Goal: Navigation & Orientation: Understand site structure

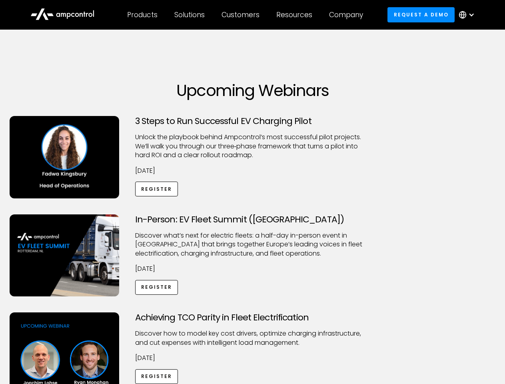
click at [246, 15] on div "Customers" at bounding box center [241, 14] width 38 height 9
click at [142, 15] on div "Products" at bounding box center [142, 14] width 30 height 9
click at [190, 15] on div "Solutions" at bounding box center [189, 14] width 30 height 9
click at [242, 15] on div "Customers" at bounding box center [241, 14] width 38 height 9
click at [296, 15] on div "Resources" at bounding box center [294, 14] width 36 height 9
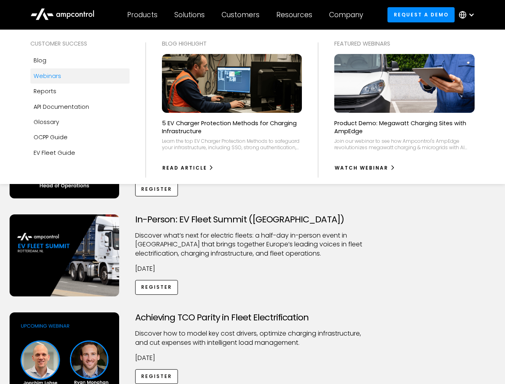
click at [349, 15] on div "Company" at bounding box center [346, 14] width 34 height 9
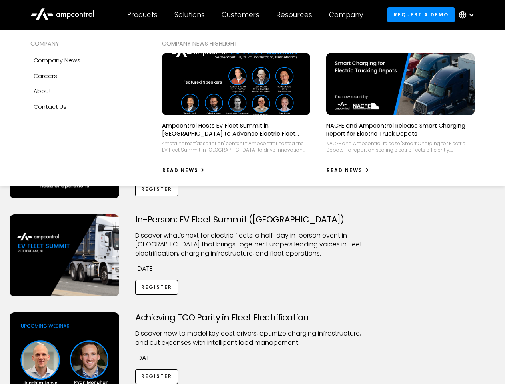
click at [469, 15] on div at bounding box center [471, 15] width 6 height 6
